Goal: Navigation & Orientation: Understand site structure

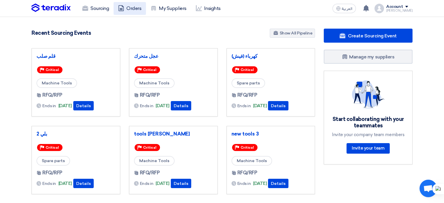
click at [123, 9] on icon at bounding box center [121, 8] width 6 height 6
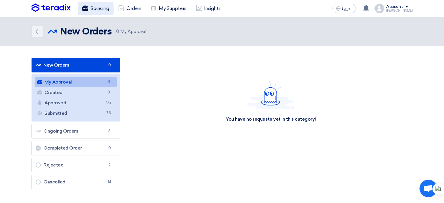
click at [102, 8] on link "Sourcing" at bounding box center [96, 8] width 36 height 13
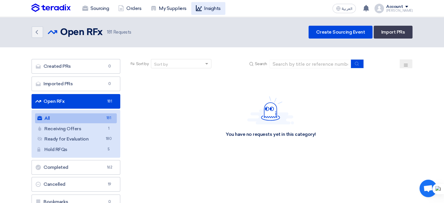
click at [205, 10] on link "Insights" at bounding box center [208, 8] width 34 height 13
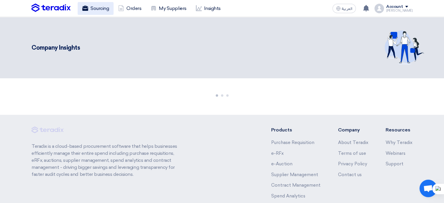
click at [102, 9] on link "Sourcing" at bounding box center [96, 8] width 36 height 13
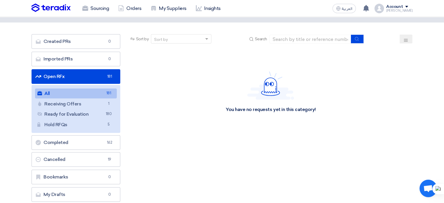
scroll to position [88, 0]
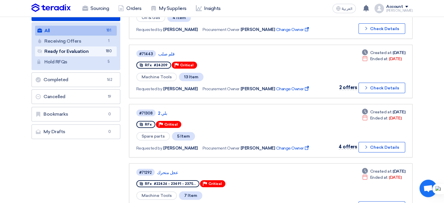
click at [93, 53] on link "Ready for Evaluation Ready for Evaluation 180" at bounding box center [76, 51] width 82 height 10
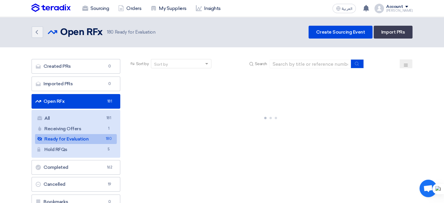
scroll to position [29, 0]
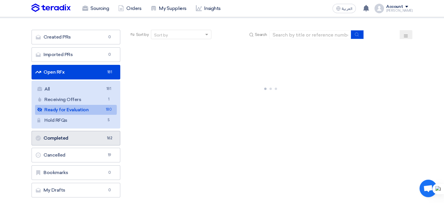
click at [70, 136] on link "Completed Completed 162" at bounding box center [76, 138] width 89 height 15
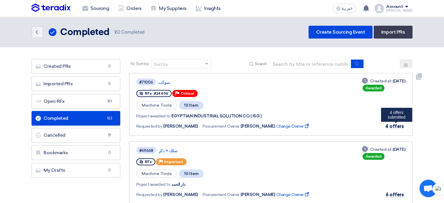
click at [394, 126] on span "4 offers" at bounding box center [395, 127] width 18 height 6
click at [89, 6] on link "Sourcing" at bounding box center [96, 8] width 36 height 13
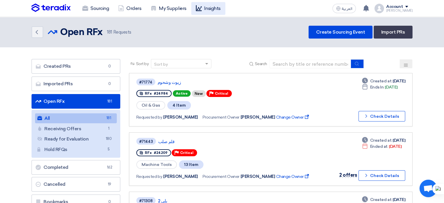
click at [201, 11] on use at bounding box center [199, 8] width 6 height 6
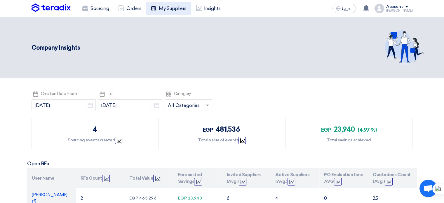
click at [178, 8] on link "My Suppliers" at bounding box center [168, 8] width 45 height 13
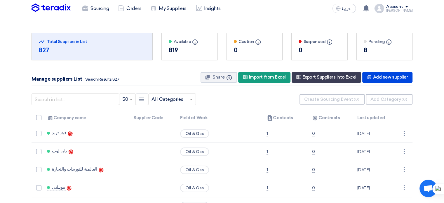
click at [80, 40] on div "Total Suppliers in this list Total Suppliers in List" at bounding box center [92, 42] width 107 height 6
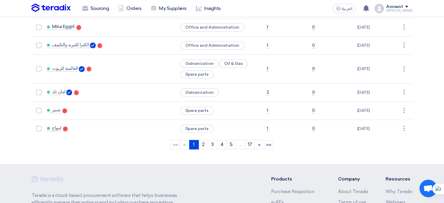
scroll to position [981, 0]
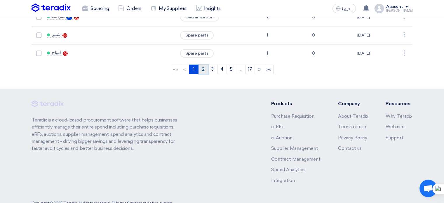
click at [204, 65] on link "2" at bounding box center [204, 69] width 10 height 9
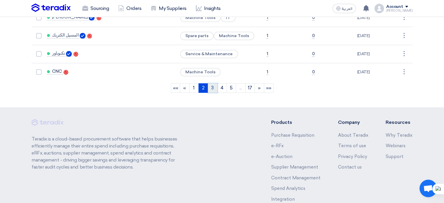
click at [213, 83] on link "3" at bounding box center [213, 87] width 10 height 9
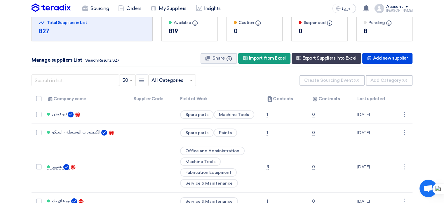
scroll to position [0, 0]
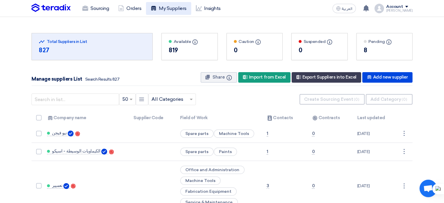
click at [172, 10] on link "My Suppliers" at bounding box center [168, 8] width 45 height 13
click at [108, 13] on link "Sourcing" at bounding box center [96, 8] width 36 height 13
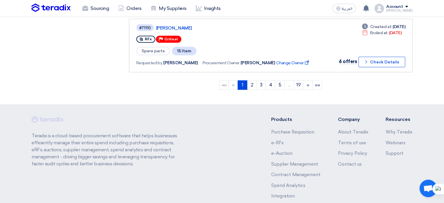
scroll to position [613, 0]
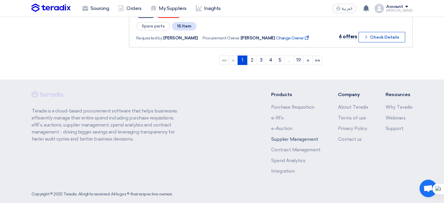
click at [304, 137] on link "Supplier Management" at bounding box center [294, 139] width 47 height 5
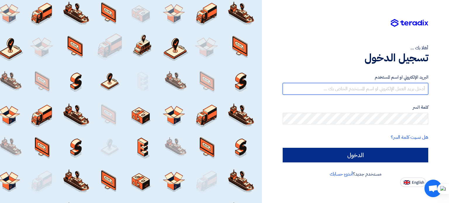
type input "[PERSON_NAME][EMAIL_ADDRESS][PERSON_NAME][DOMAIN_NAME]"
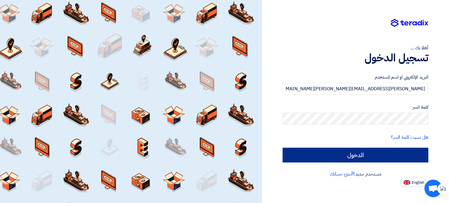
click at [344, 157] on input "الدخول" at bounding box center [355, 155] width 145 height 15
type input "Sign in"
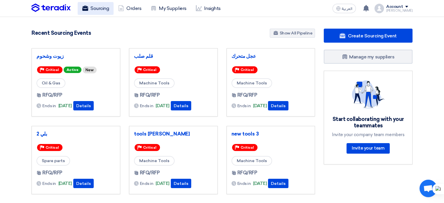
click at [96, 7] on link "Sourcing" at bounding box center [96, 8] width 36 height 13
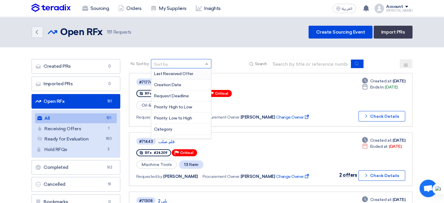
click at [209, 64] on span at bounding box center [207, 64] width 7 height 6
click at [231, 43] on header "Back Open RFx Open RFx 181 Requests" at bounding box center [222, 32] width 444 height 30
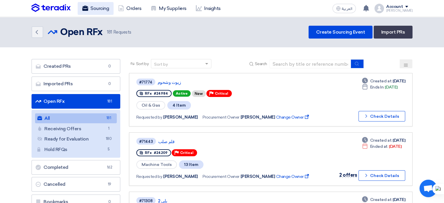
click at [101, 4] on link "Sourcing" at bounding box center [96, 8] width 36 height 13
click at [36, 30] on icon "Back" at bounding box center [36, 32] width 7 height 7
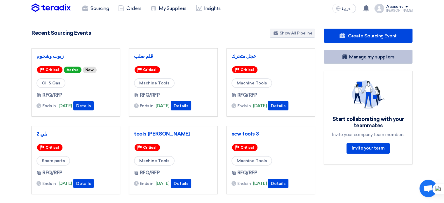
click at [359, 57] on link "Manage my suppliers" at bounding box center [368, 57] width 89 height 14
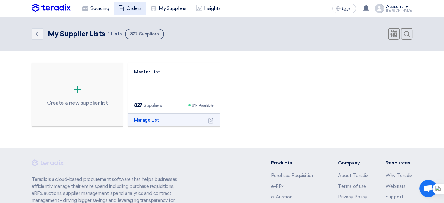
click at [129, 10] on link "Orders" at bounding box center [130, 8] width 32 height 13
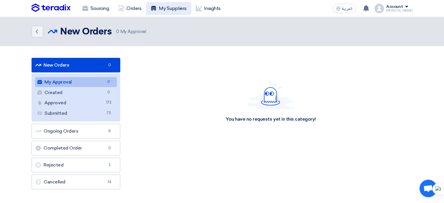
click at [170, 9] on link "My Suppliers" at bounding box center [168, 8] width 45 height 13
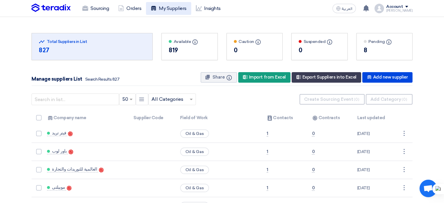
click at [171, 6] on link "My Suppliers" at bounding box center [168, 8] width 45 height 13
click at [209, 8] on link "Insights" at bounding box center [208, 8] width 34 height 13
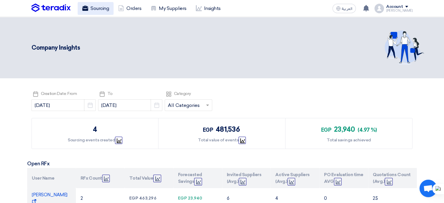
click at [96, 10] on link "Sourcing" at bounding box center [96, 8] width 36 height 13
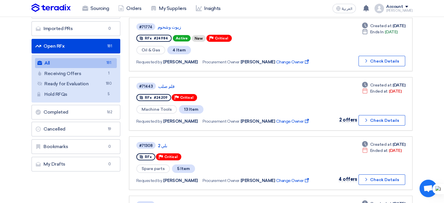
scroll to position [58, 0]
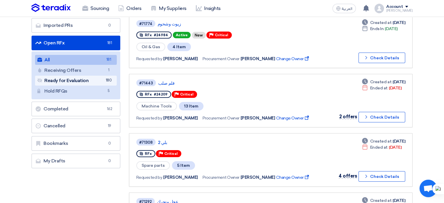
click at [82, 82] on link "Ready for Evaluation Ready for Evaluation 180" at bounding box center [76, 81] width 82 height 10
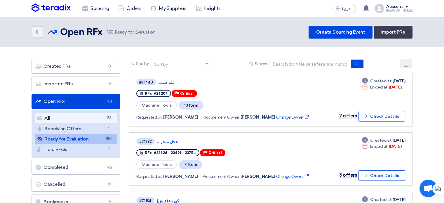
click at [84, 120] on link "All All 181" at bounding box center [76, 118] width 82 height 10
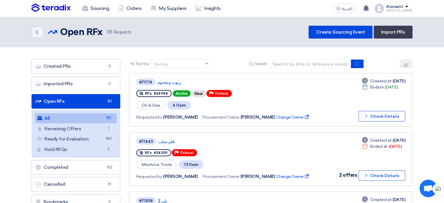
click at [53, 10] on img at bounding box center [51, 8] width 39 height 9
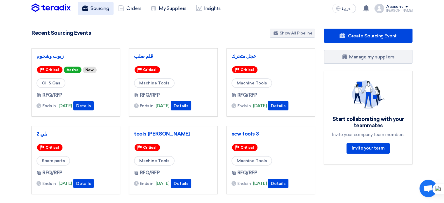
click at [108, 7] on link "Sourcing" at bounding box center [96, 8] width 36 height 13
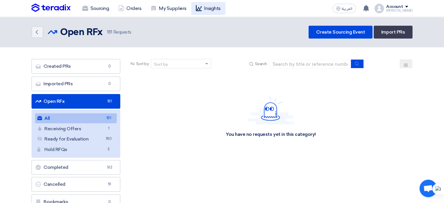
click at [208, 14] on link "Insights" at bounding box center [208, 8] width 34 height 13
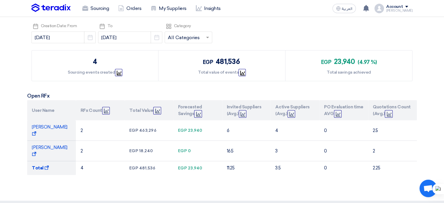
scroll to position [29, 0]
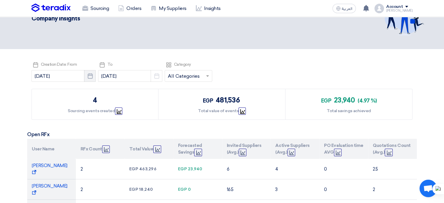
click at [88, 77] on button "Pick a date" at bounding box center [90, 76] width 12 height 12
select select "9"
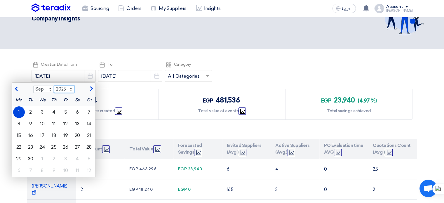
click at [65, 89] on select "2015 2016 2017 2018 2019 2020 2021 2022 2023 2024 2025 2026 2027 2028 2029 2030…" at bounding box center [64, 90] width 21 height 8
select select "2023"
click at [54, 86] on select "2015 2016 2017 2018 2019 2020 2021 2022 2023 2024 2025 2026 2027 2028 2029 2030…" at bounding box center [64, 90] width 21 height 8
click at [158, 39] on div "Company Insights" at bounding box center [222, 18] width 381 height 44
click at [60, 108] on div "1" at bounding box center [66, 112] width 12 height 12
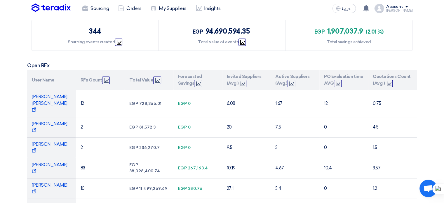
scroll to position [0, 0]
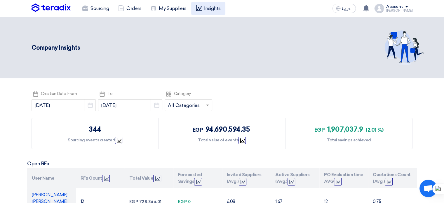
click at [206, 8] on link "Insights" at bounding box center [208, 8] width 34 height 13
click at [169, 8] on link "My Suppliers" at bounding box center [168, 8] width 45 height 13
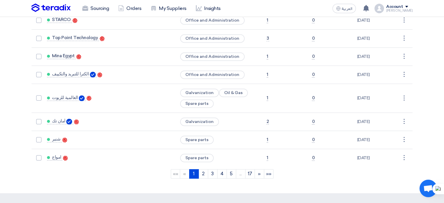
scroll to position [981, 0]
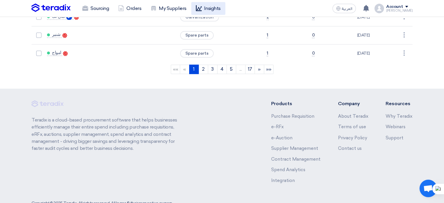
click at [205, 5] on link "Insights" at bounding box center [208, 8] width 34 height 13
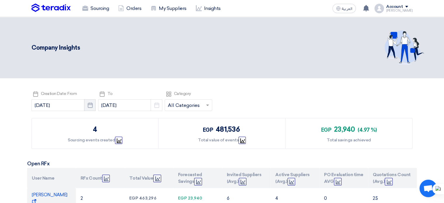
click at [87, 104] on icon "Pick a date" at bounding box center [90, 105] width 6 height 6
select select "9"
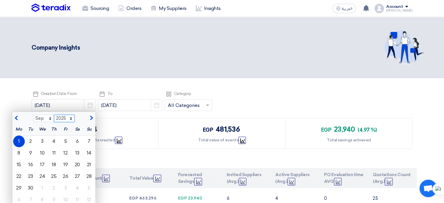
click at [65, 119] on select "2015 2016 2017 2018 2019 2020 2021 2022 2023 2024 2025 2026 2027 2028 2029 2030…" at bounding box center [64, 119] width 21 height 8
select select "2023"
click at [54, 115] on select "2015 2016 2017 2018 2019 2020 2021 2022 2023 2024 2025 2026 2027 2028 2029 2030…" at bounding box center [64, 119] width 21 height 8
click at [60, 142] on div "1" at bounding box center [66, 142] width 12 height 12
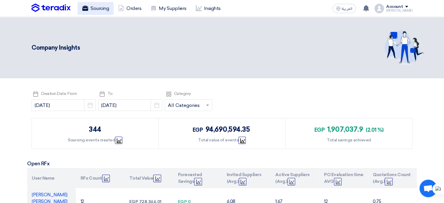
click at [98, 10] on link "Sourcing" at bounding box center [96, 8] width 36 height 13
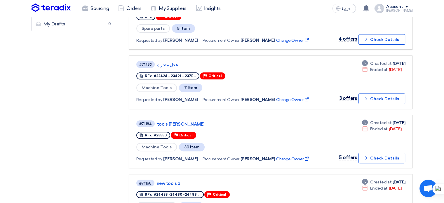
scroll to position [263, 0]
